Goal: Information Seeking & Learning: Stay updated

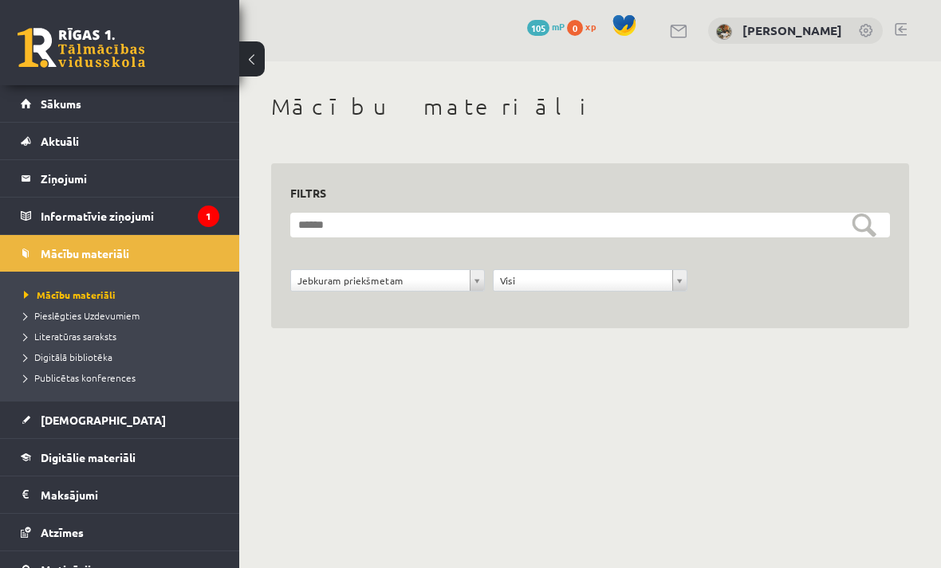
click at [71, 216] on legend "Informatīvie ziņojumi 1" at bounding box center [130, 216] width 179 height 37
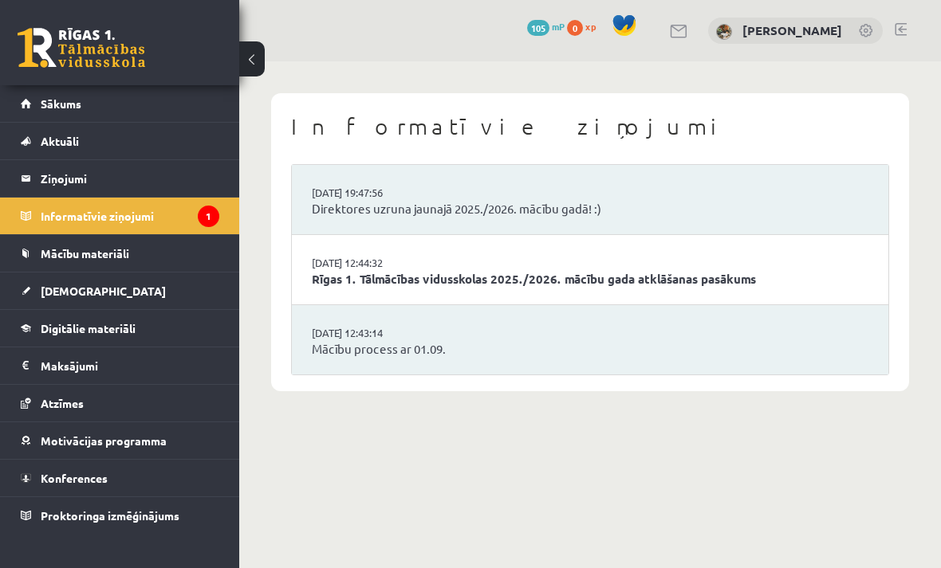
click at [337, 187] on link "29.08.2025 19:47:56" at bounding box center [372, 193] width 120 height 16
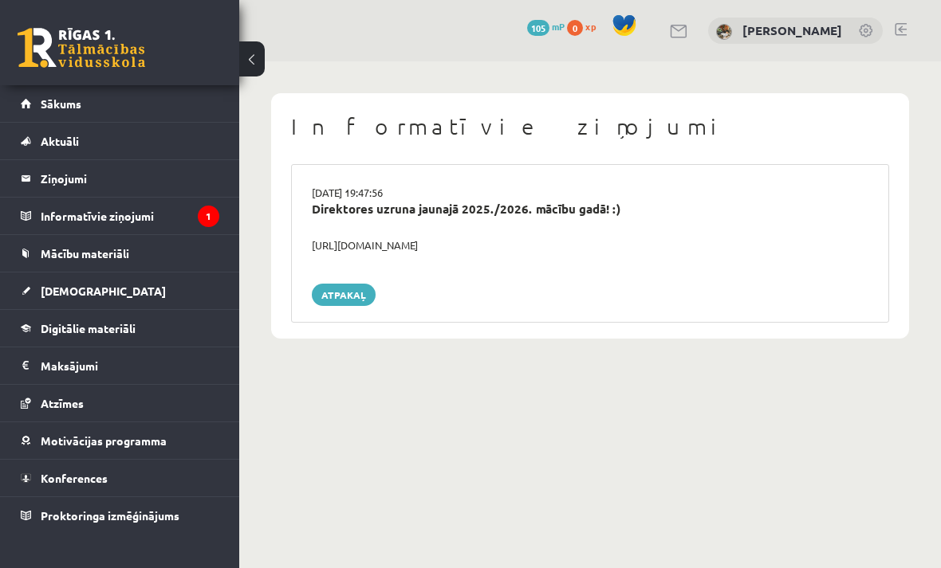
click at [333, 293] on link "Atpakaļ" at bounding box center [344, 295] width 64 height 22
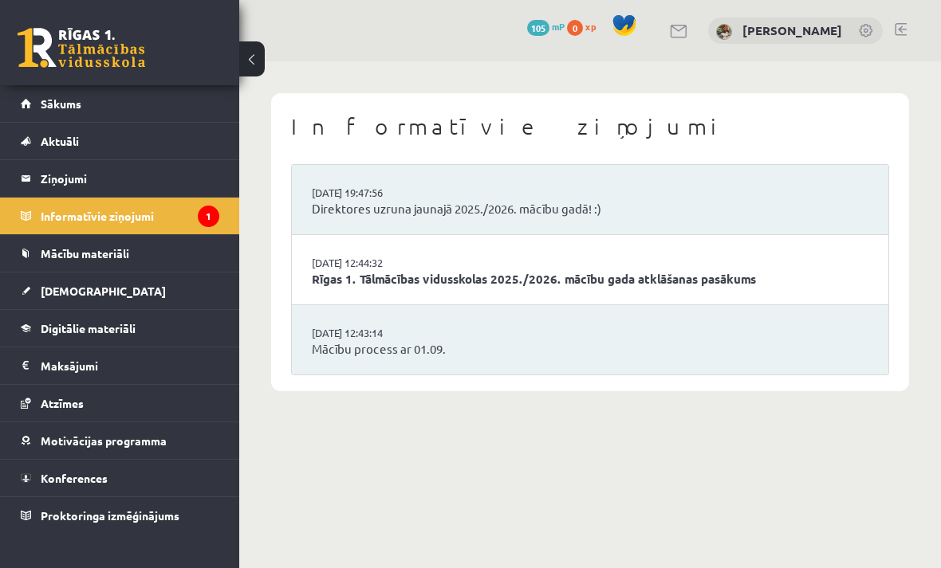
click at [251, 59] on button at bounding box center [252, 58] width 26 height 35
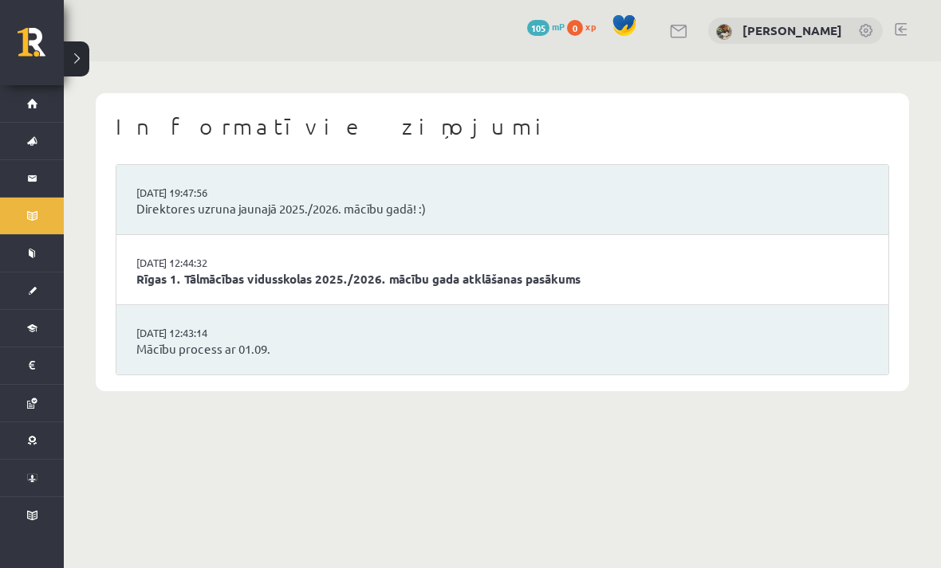
click at [157, 200] on link "Direktores uzruna jaunajā 2025./2026. mācību gadā! :)" at bounding box center [502, 209] width 732 height 18
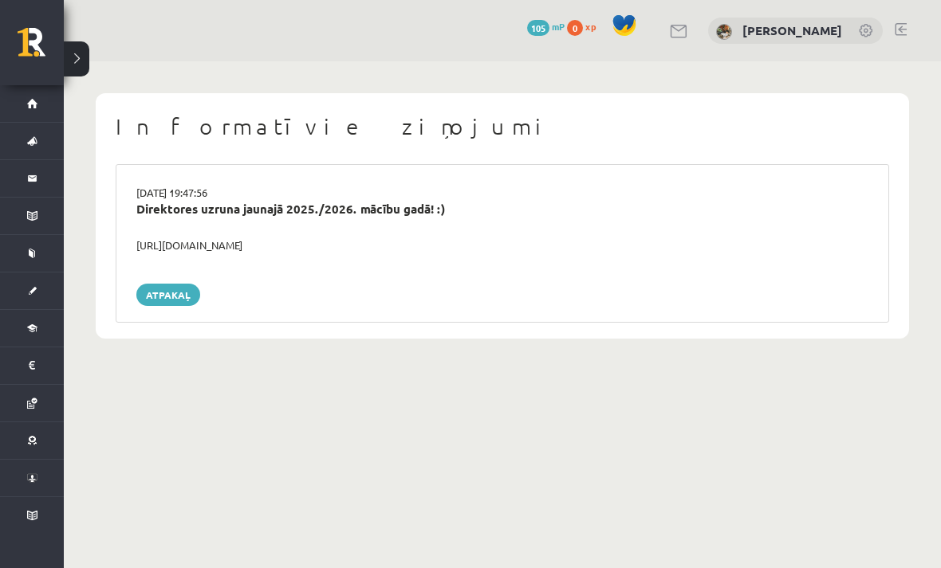
click at [169, 238] on div "https://youtube.com/shorts/lM8RsWyzCn4" at bounding box center [502, 246] width 756 height 16
click at [179, 238] on div "https://youtube.com/shorts/lM8RsWyzCn4" at bounding box center [502, 246] width 756 height 16
click at [81, 63] on button at bounding box center [77, 58] width 26 height 35
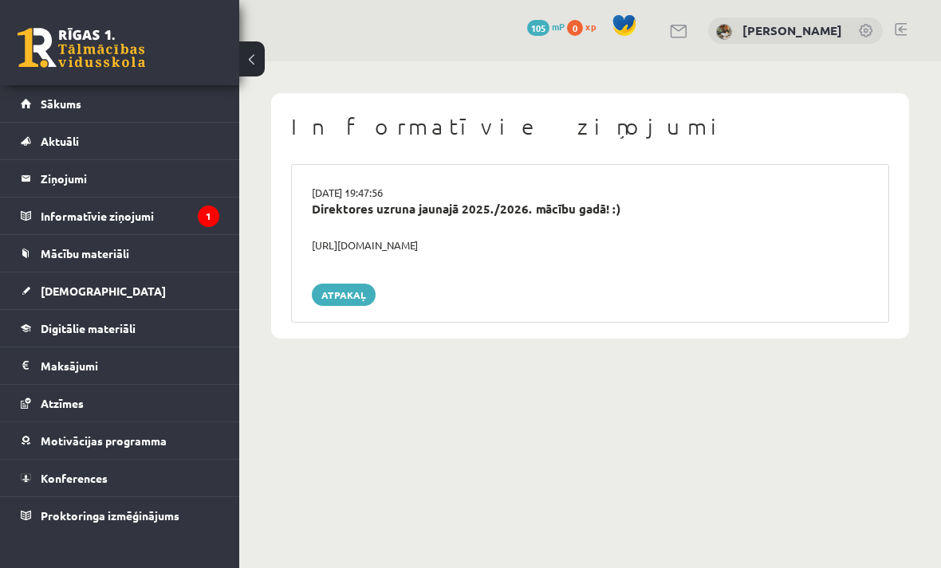
click at [61, 97] on span "Sākums" at bounding box center [61, 103] width 41 height 14
